Goal: Task Accomplishment & Management: Use online tool/utility

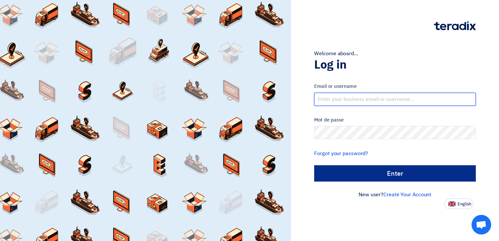
type input "[EMAIL_ADDRESS][DOMAIN_NAME][GEOGRAPHIC_DATA]"
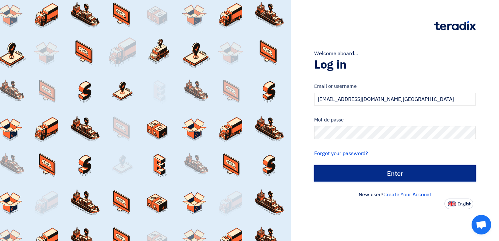
click at [391, 173] on input "الدخول" at bounding box center [395, 173] width 162 height 16
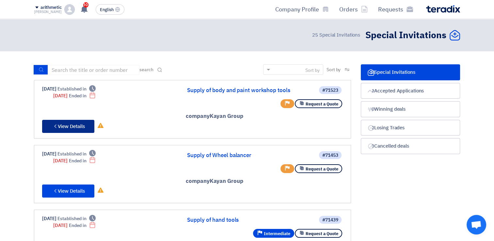
click at [58, 123] on font "View Details" at bounding box center [71, 126] width 27 height 7
